Goal: Task Accomplishment & Management: Complete application form

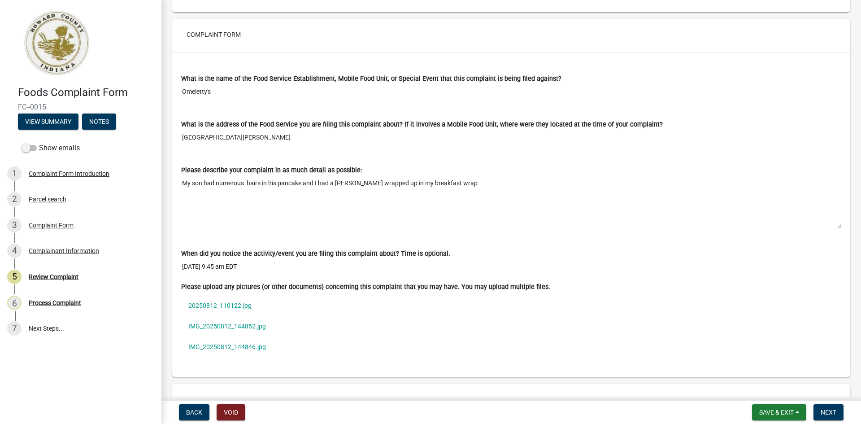
scroll to position [538, 0]
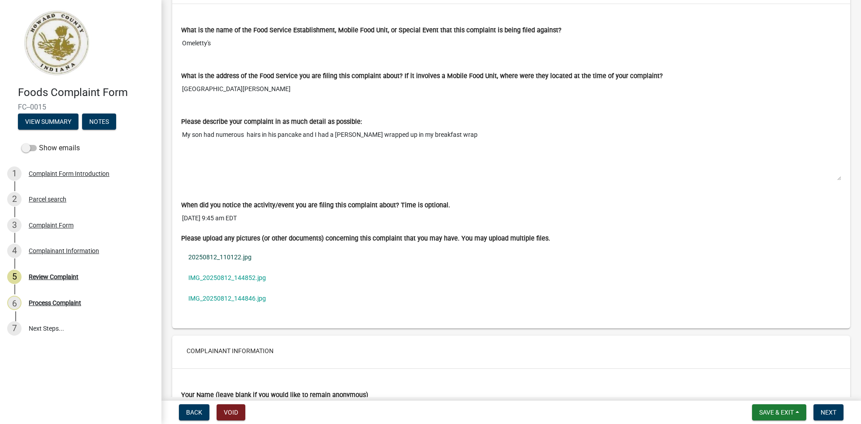
click at [233, 255] on link "20250812_110122.jpg" at bounding box center [511, 256] width 660 height 21
click at [251, 276] on link "IMG_20250812_144852.jpg" at bounding box center [511, 277] width 660 height 21
click at [242, 302] on link "IMG_20250812_144846.jpg" at bounding box center [511, 298] width 660 height 21
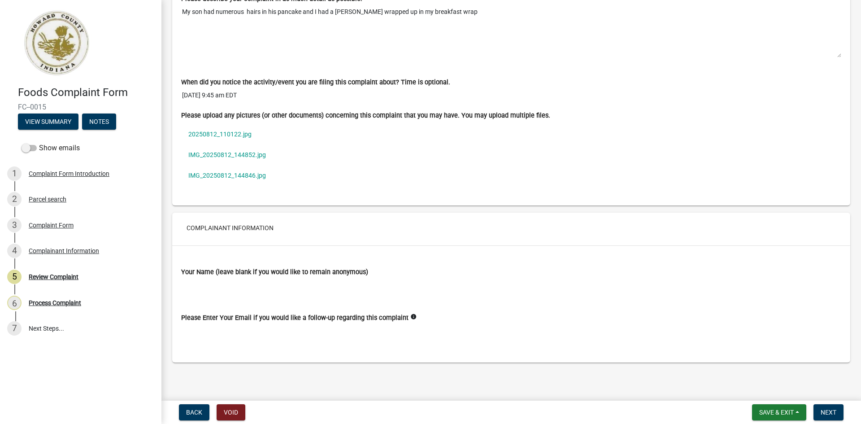
scroll to position [661, 0]
click at [235, 133] on link "20250812_110122.jpg" at bounding box center [511, 133] width 660 height 21
click at [230, 154] on link "IMG_20250812_144852.jpg" at bounding box center [511, 154] width 660 height 21
